Goal: Entertainment & Leisure: Consume media (video, audio)

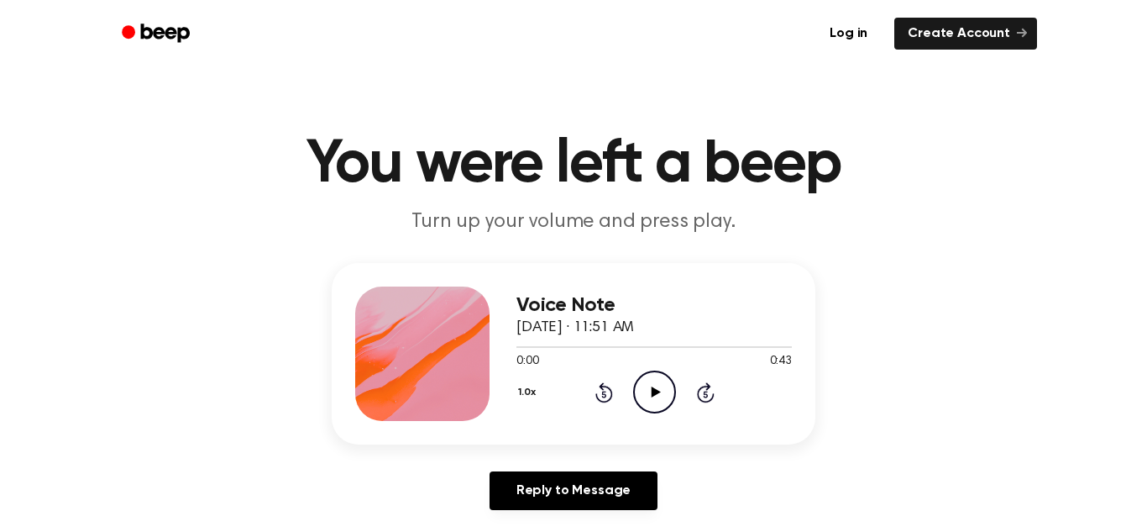
click at [647, 385] on icon "Play Audio" at bounding box center [654, 391] width 43 height 43
click at [667, 390] on icon "Play Audio" at bounding box center [654, 391] width 43 height 43
click at [646, 392] on icon "Play Audio" at bounding box center [654, 391] width 43 height 43
click at [650, 392] on icon "Play Audio" at bounding box center [654, 391] width 43 height 43
click at [651, 384] on icon "Play Audio" at bounding box center [654, 391] width 43 height 43
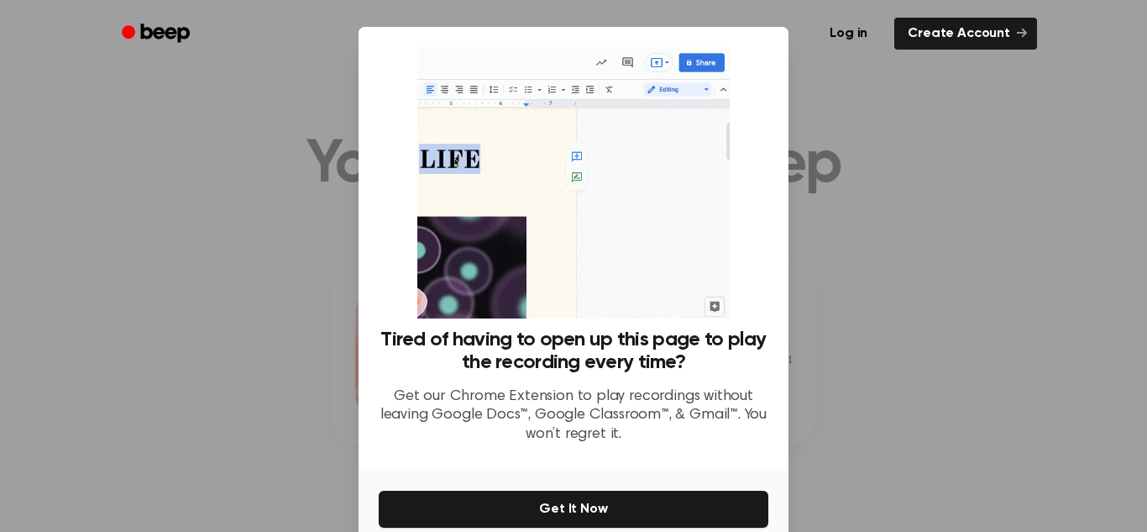
click at [848, 397] on div at bounding box center [573, 266] width 1147 height 532
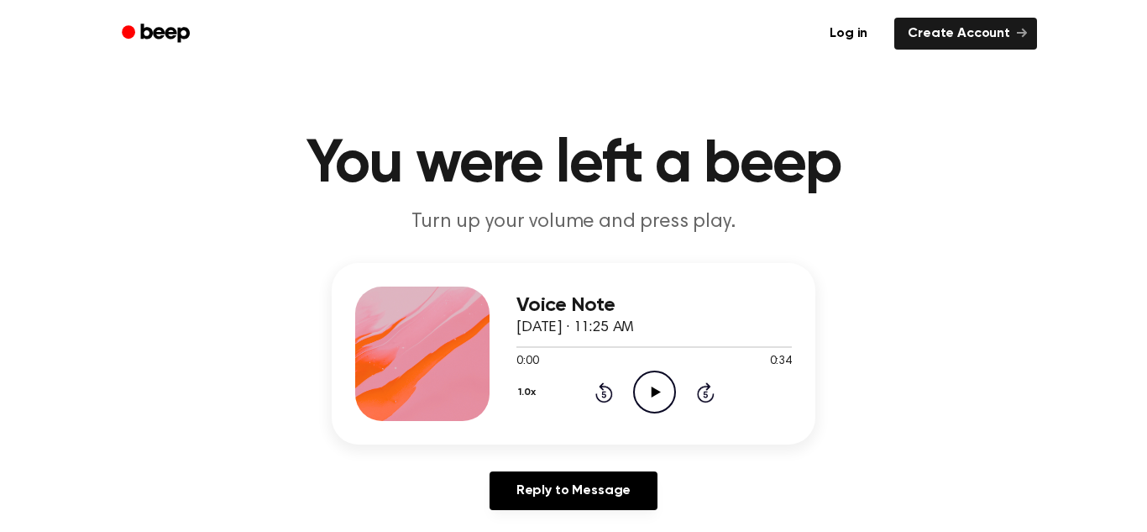
click at [648, 387] on icon "Play Audio" at bounding box center [654, 391] width 43 height 43
